Goal: Information Seeking & Learning: Learn about a topic

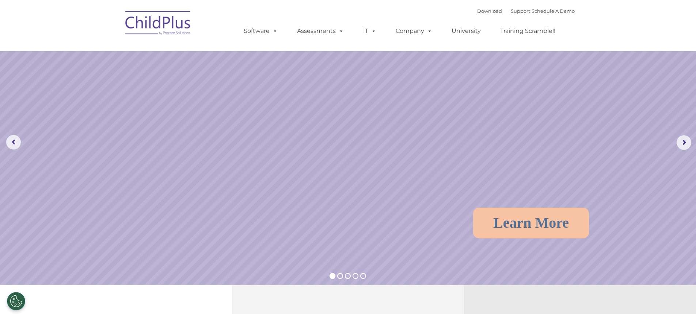
select select "MEDIUM"
click at [685, 148] on rs-arrow at bounding box center [684, 142] width 15 height 15
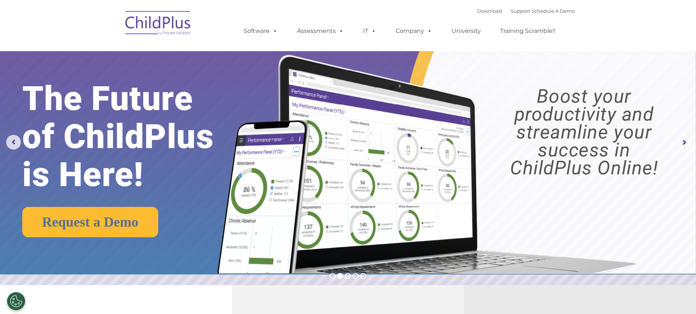
click at [684, 148] on rs-arrow at bounding box center [684, 142] width 15 height 15
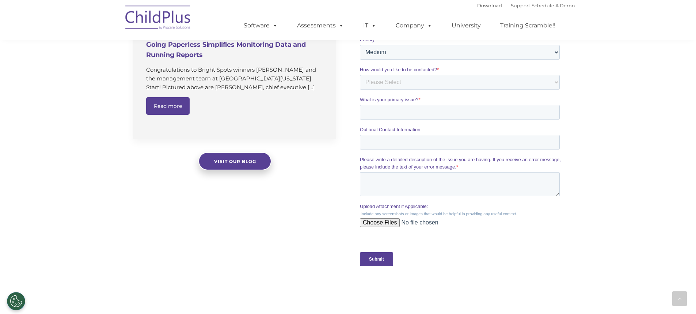
scroll to position [547, 0]
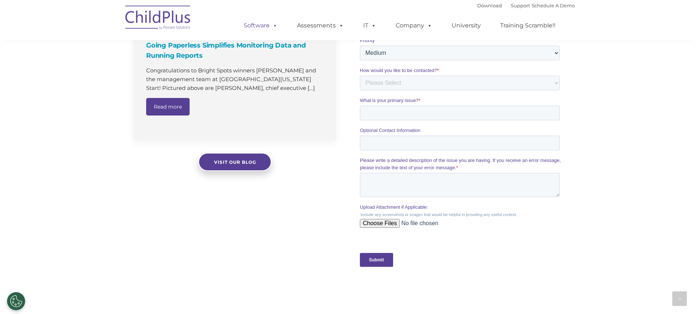
click at [261, 30] on link "Software" at bounding box center [260, 25] width 49 height 15
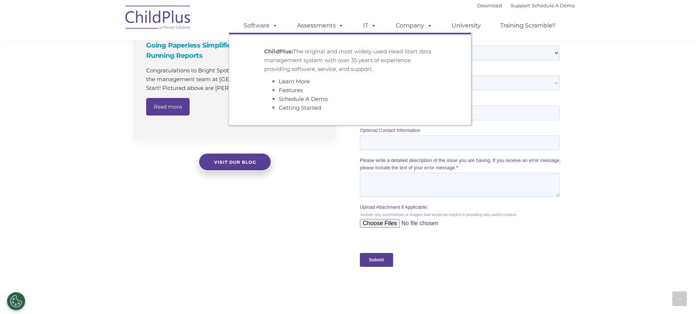
click at [269, 24] on link "Software" at bounding box center [260, 25] width 49 height 15
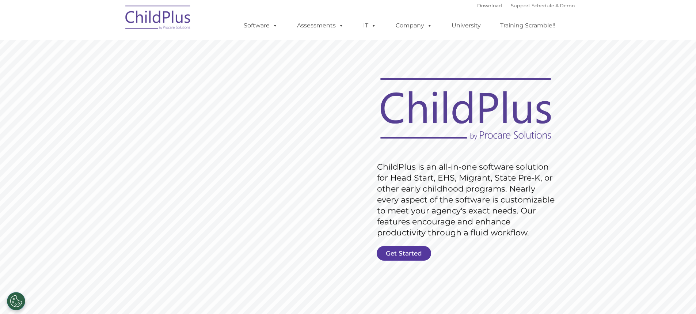
click at [410, 248] on link "Get Started" at bounding box center [404, 253] width 54 height 15
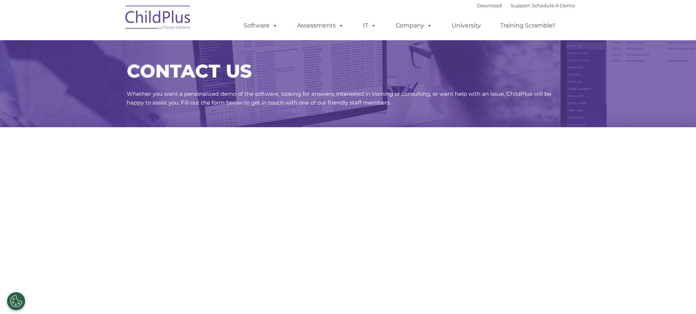
select select "MEDIUM"
